Goal: Find contact information: Find contact information

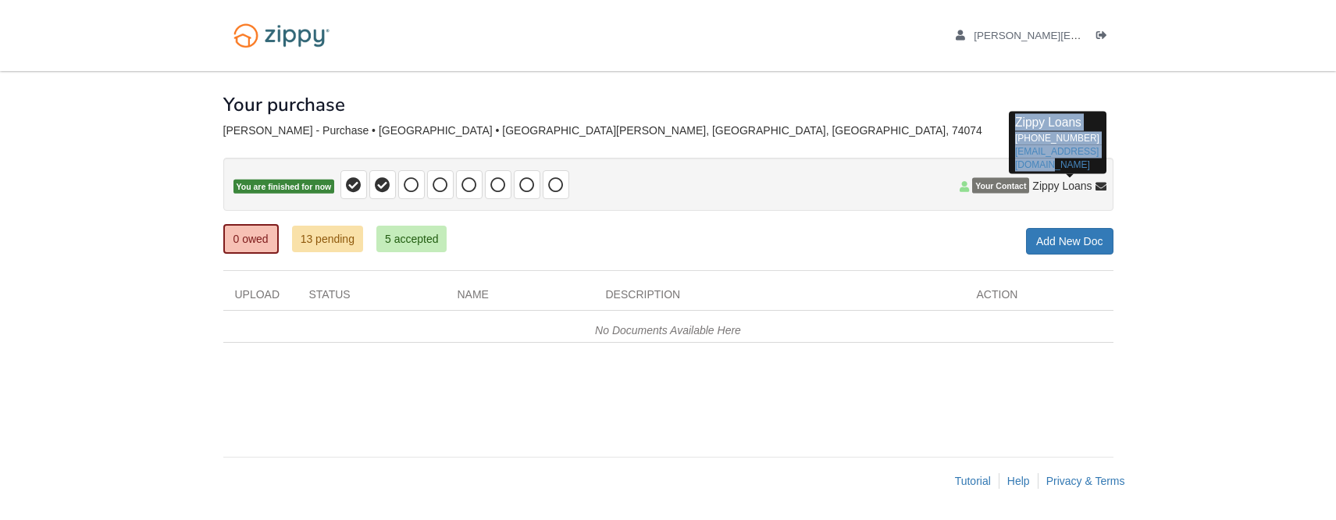
drag, startPoint x: 1049, startPoint y: 162, endPoint x: 1010, endPoint y: 119, distance: 57.5
click at [1010, 119] on div "Zippy Loans [PHONE_NUMBER] [EMAIL_ADDRESS][DOMAIN_NAME]" at bounding box center [1058, 143] width 98 height 62
copy p "Zippy Loans 512-975-2947 zippyguide@zippymh.com"
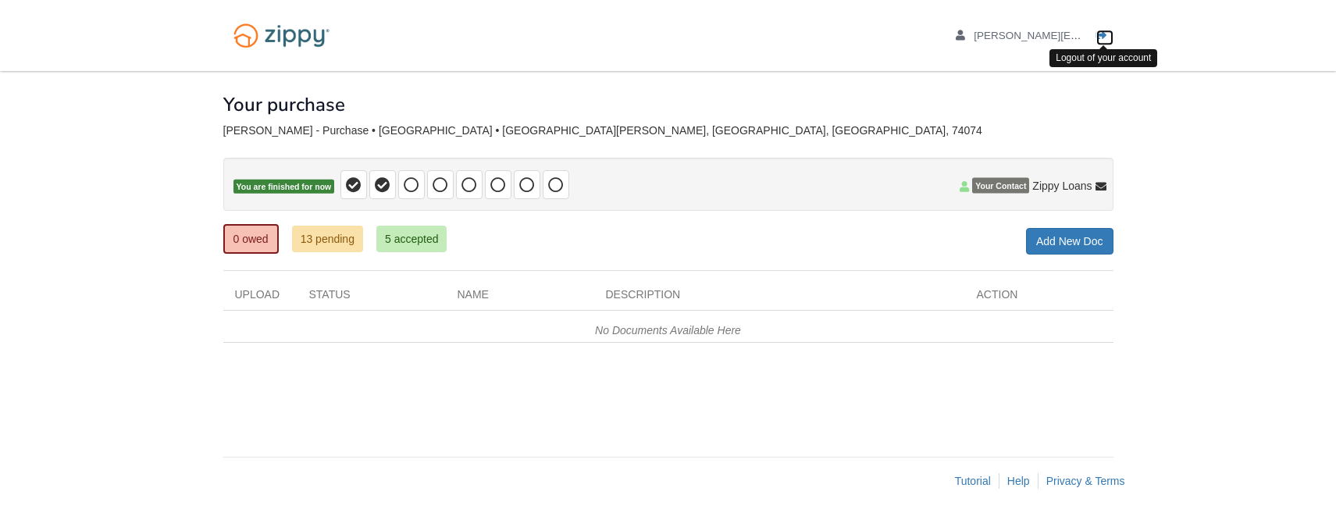
click at [1109, 37] on link "Logout" at bounding box center [1104, 38] width 17 height 16
